Goal: Task Accomplishment & Management: Manage account settings

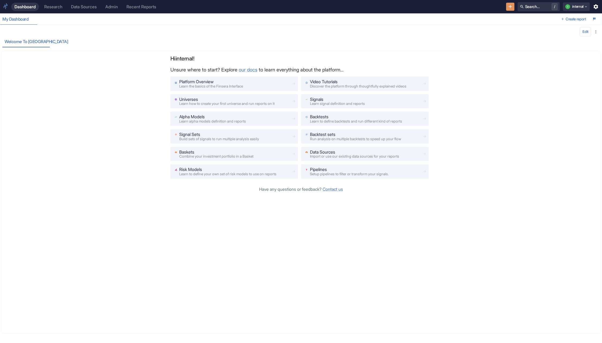
click at [109, 6] on div "Admin" at bounding box center [111, 6] width 13 height 5
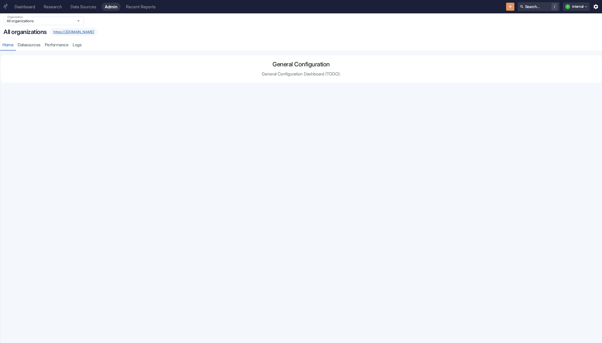
click at [52, 22] on input "All organizations" at bounding box center [38, 20] width 67 height 5
type input "thema"
click at [48, 31] on li "Finsera Thematic Baskets (thematic-baskets)" at bounding box center [43, 35] width 80 height 14
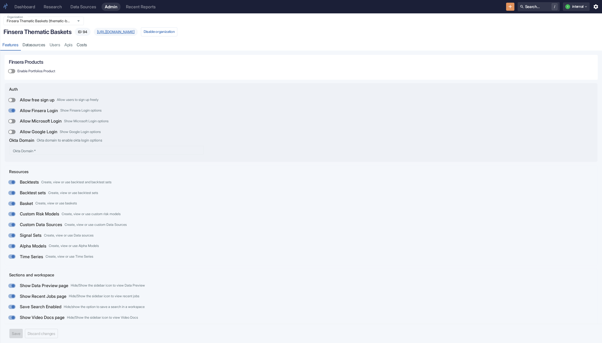
click at [14, 100] on input "Allow free sign up Allow users to sign up freely" at bounding box center [10, 100] width 13 height 4
checkbox input "true"
click at [12, 121] on input "Allow Microsoft Login Show Microsoft Login options" at bounding box center [10, 121] width 13 height 4
checkbox input "true"
click at [9, 135] on label "Allow Google Login Show Google Login options" at bounding box center [54, 132] width 97 height 11
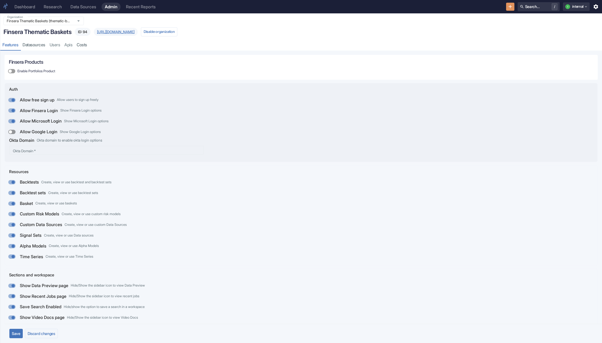
click at [9, 134] on input "Allow Google Login Show Google Login options" at bounding box center [10, 132] width 13 height 4
checkbox input "true"
click at [14, 333] on button "Save" at bounding box center [15, 333] width 13 height 9
